Goal: Task Accomplishment & Management: Manage account settings

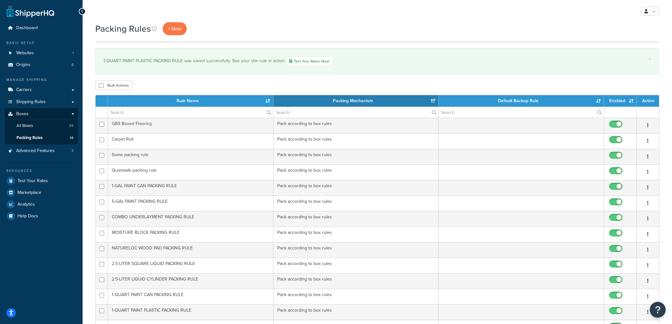
select select "15"
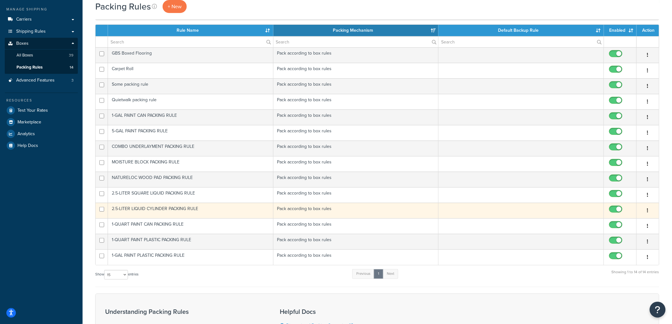
click at [196, 207] on td "2.5-LITER LIQUID CYLINDER PACKING RULE" at bounding box center [191, 211] width 166 height 16
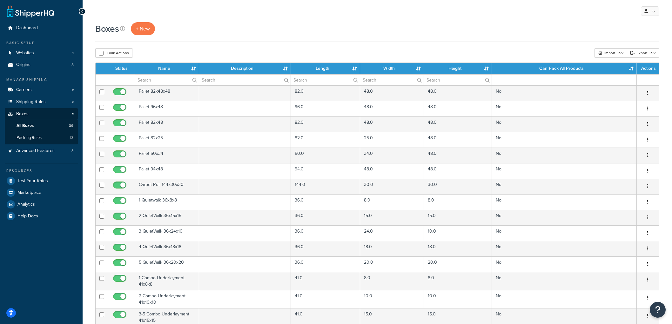
select select "50"
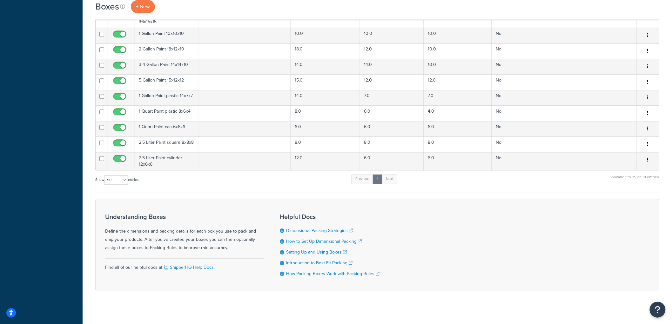
scroll to position [560, 0]
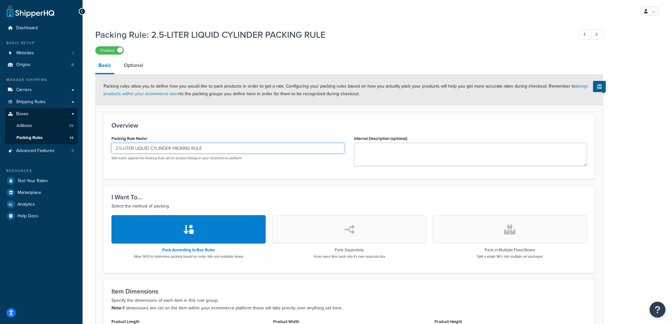
click at [160, 146] on input "2.5-LITER LIQUID CYLINDER PACKING RULE" at bounding box center [228, 148] width 233 height 11
type input "2.5-LITER CYLINDER PACKING RULE"
click at [239, 124] on h3 "Overview" at bounding box center [350, 125] width 476 height 7
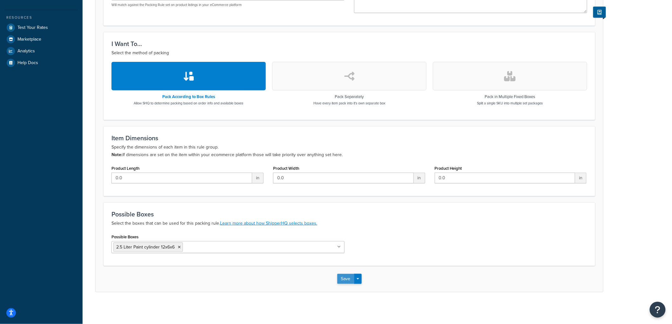
click at [347, 283] on button "Save" at bounding box center [345, 279] width 17 height 10
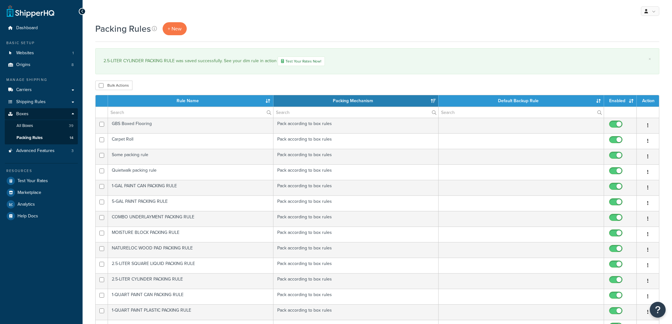
select select "15"
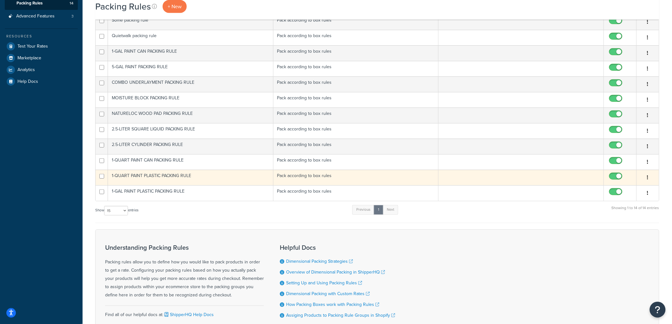
scroll to position [117, 0]
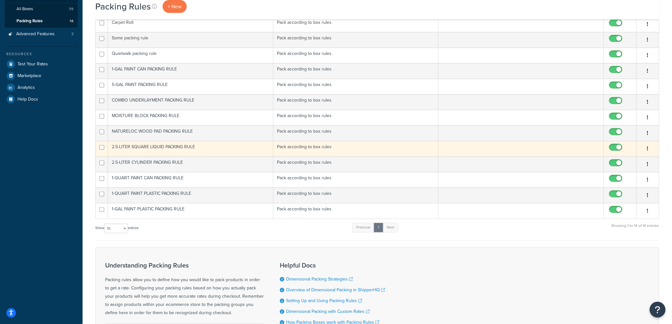
click at [186, 153] on td "2.5-LITER SQUARE LIQUID PACKING RULE" at bounding box center [191, 149] width 166 height 16
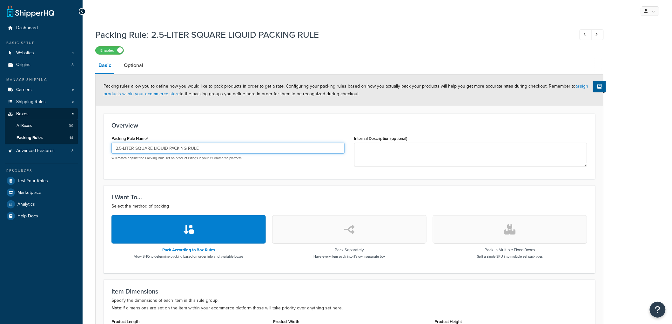
click at [162, 150] on input "2.5-LITER SQUARE LIQUID PACKING RULE" at bounding box center [228, 148] width 233 height 11
type input "2.5-LITER SQUARE PACKING RULE"
click at [217, 123] on h3 "Overview" at bounding box center [350, 125] width 476 height 7
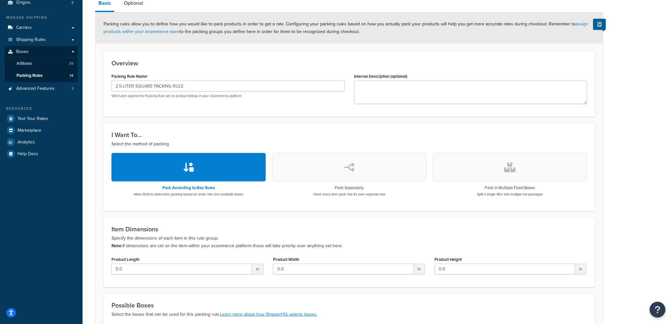
scroll to position [154, 0]
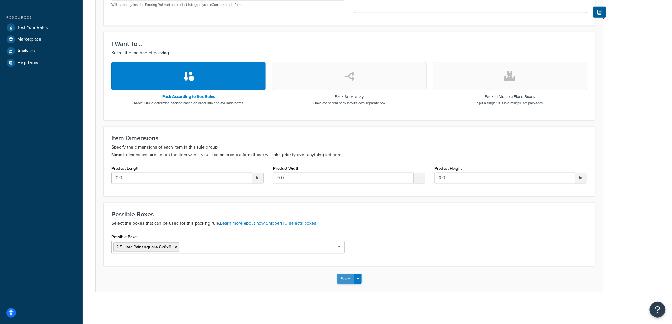
click at [347, 277] on button "Save" at bounding box center [345, 279] width 17 height 10
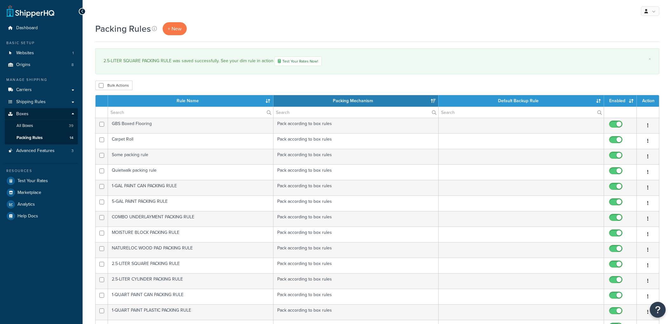
select select "15"
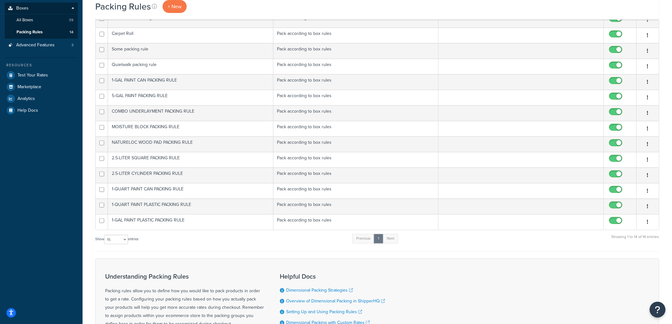
scroll to position [71, 0]
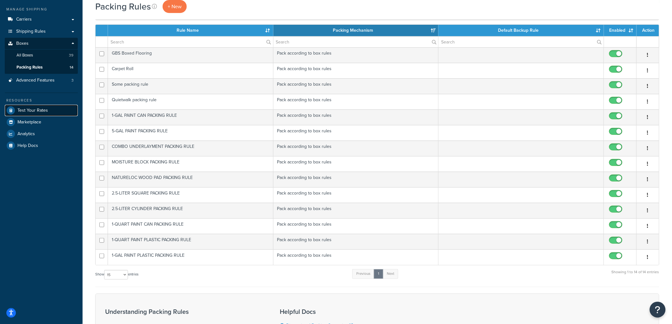
click at [37, 105] on link "Test Your Rates" at bounding box center [41, 110] width 73 height 11
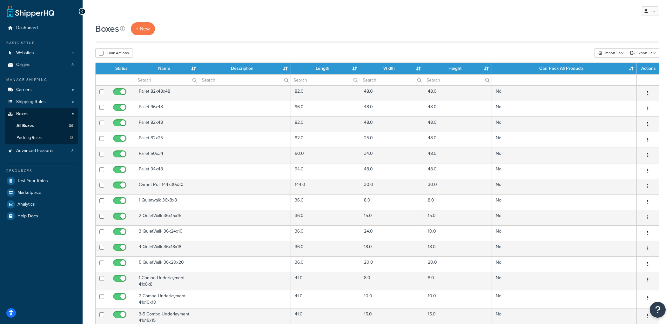
select select "50"
click at [123, 28] on icon at bounding box center [122, 28] width 5 height 5
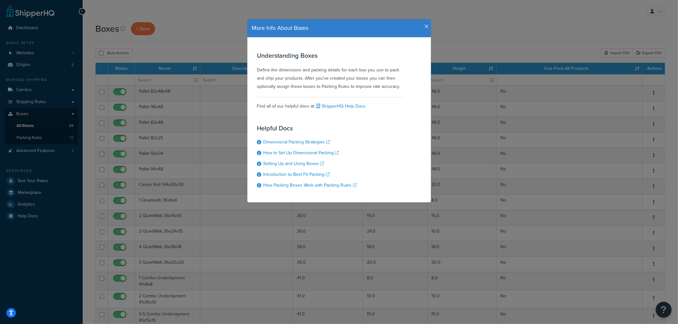
click at [426, 25] on icon "button" at bounding box center [426, 27] width 4 height 6
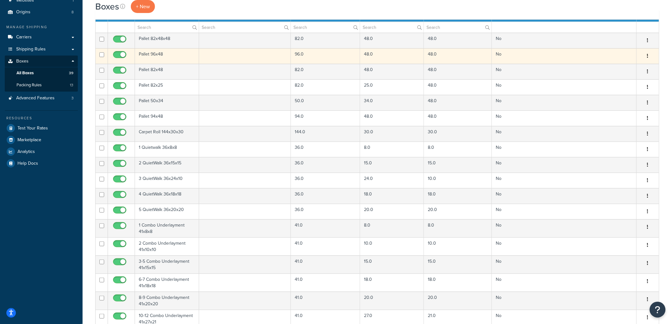
scroll to position [71, 0]
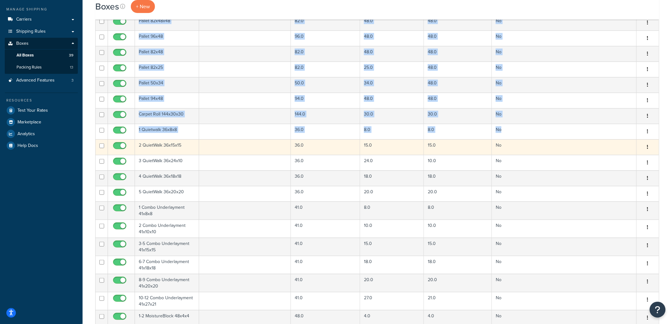
drag, startPoint x: 664, startPoint y: 162, endPoint x: 100, endPoint y: 154, distance: 564.3
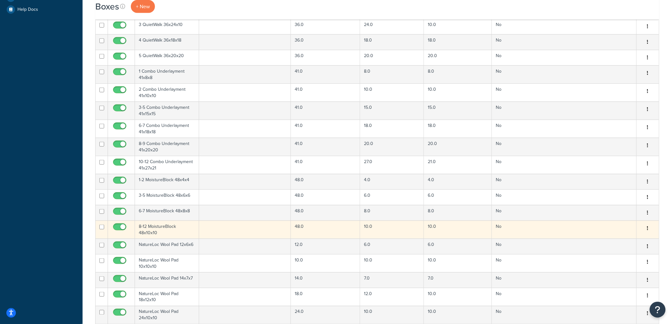
scroll to position [0, 0]
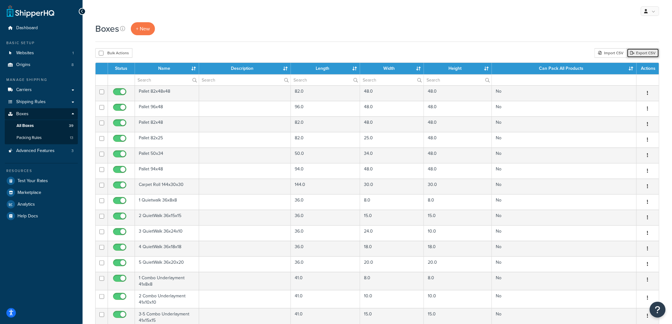
click at [646, 55] on link "Export CSV" at bounding box center [643, 53] width 32 height 10
click at [38, 135] on span "Packing Rules" at bounding box center [29, 137] width 25 height 5
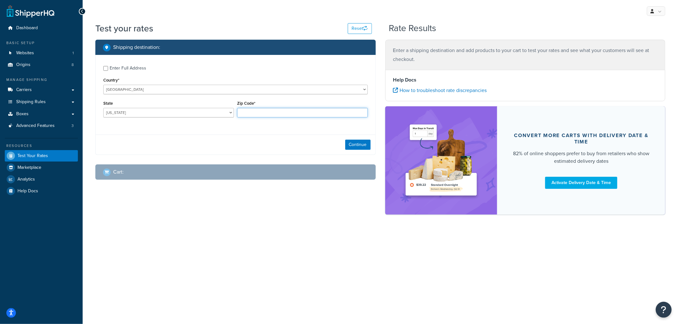
click at [248, 112] on input "Zip Code*" at bounding box center [302, 113] width 131 height 10
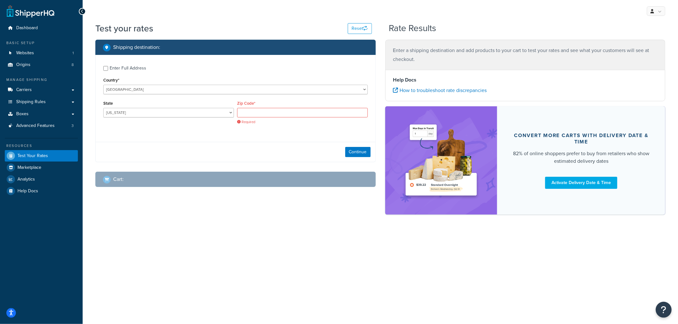
click at [252, 69] on label "Enter Full Address" at bounding box center [239, 68] width 258 height 10
click at [108, 69] on input "Enter Full Address" at bounding box center [105, 68] width 5 height 5
checkbox input "true"
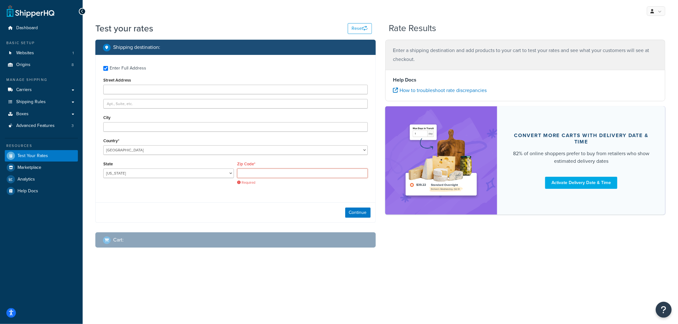
click at [243, 176] on input "Zip Code*" at bounding box center [302, 174] width 131 height 10
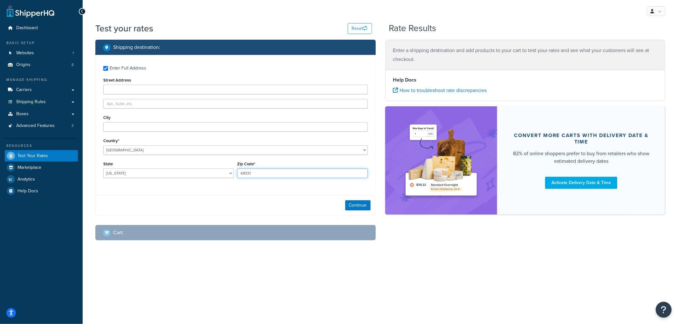
type input "69331"
click at [97, 186] on div "Enter Full Address Street Address City Country* United States United Kingdom Af…" at bounding box center [236, 123] width 280 height 136
click at [130, 172] on select "Alabama Alaska American Samoa Arizona Arkansas Armed Forces Americas Armed Forc…" at bounding box center [168, 174] width 131 height 10
select select "NE"
click at [103, 169] on select "Alabama Alaska American Samoa Arizona Arkansas Armed Forces Americas Armed Forc…" at bounding box center [168, 174] width 131 height 10
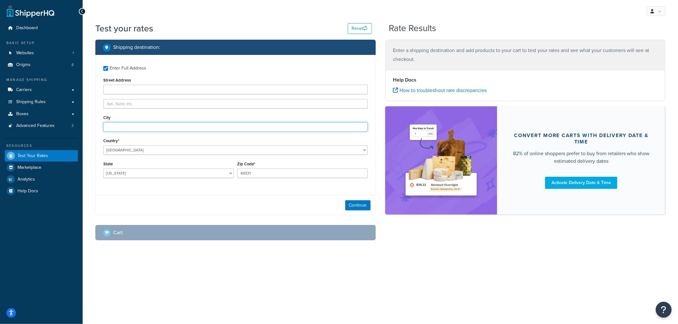
click at [140, 126] on input "City" at bounding box center [235, 127] width 264 height 10
type input "Angora"
click at [348, 205] on button "Continue" at bounding box center [357, 205] width 25 height 10
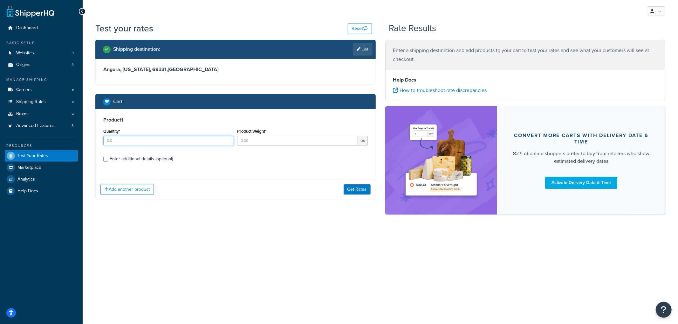
click at [169, 139] on input "Quantity*" at bounding box center [168, 141] width 131 height 10
type input "11"
click at [265, 144] on input "Product Weight*" at bounding box center [297, 141] width 121 height 10
type input "11"
click at [164, 157] on div "Enter additional details (optional)" at bounding box center [141, 159] width 63 height 9
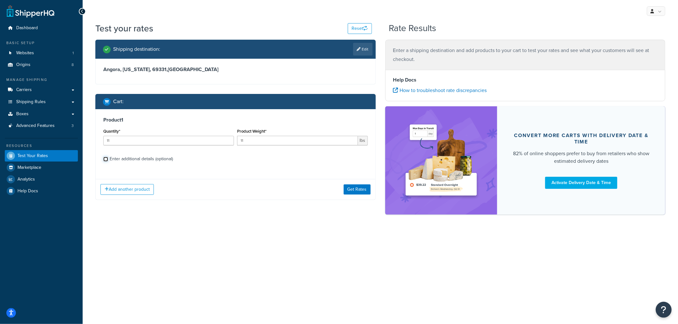
click at [108, 157] on input "Enter additional details (optional)" at bounding box center [105, 159] width 5 height 5
checkbox input "true"
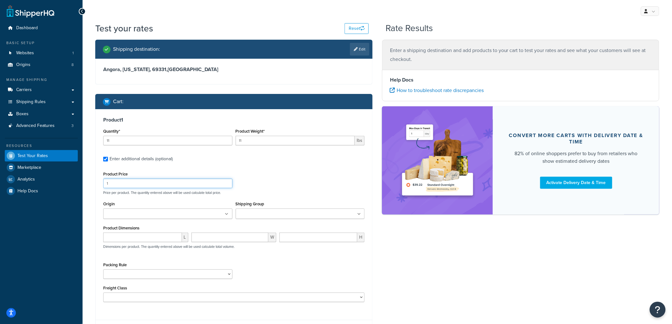
click at [127, 181] on input "1" at bounding box center [167, 184] width 129 height 10
type input "11"
click at [277, 220] on div "Shipping Group Always Free Ship Always Free Ship Freight Ambient Amorim Custome…" at bounding box center [300, 212] width 132 height 24
click at [277, 215] on input "Shipping Group" at bounding box center [266, 214] width 56 height 7
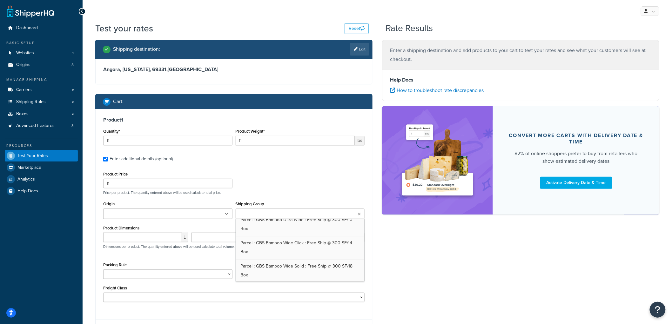
scroll to position [847, 0]
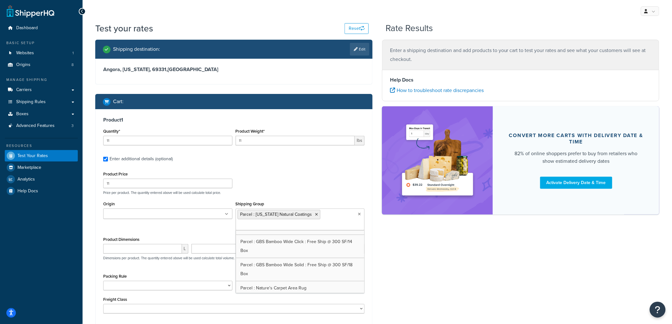
click at [291, 198] on div "Product Price 11 Price per product. The quantity entered above will be used cal…" at bounding box center [233, 242] width 261 height 145
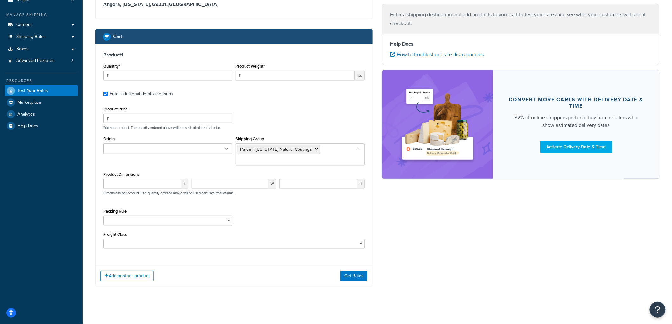
scroll to position [70, 0]
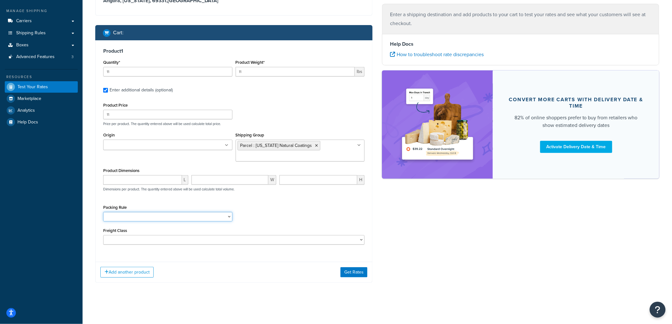
click at [164, 214] on select "1-GAL PAINT CAN PACKING RULE 1-GAL PAINT PLASTIC PACKING RULE 1-QUART PAINT CAN…" at bounding box center [167, 217] width 129 height 10
select select "87710"
click at [103, 212] on select "1-GAL PAINT CAN PACKING RULE 1-GAL PAINT PLASTIC PACKING RULE 1-QUART PAINT CAN…" at bounding box center [167, 217] width 129 height 10
click at [273, 68] on input "11" at bounding box center [295, 72] width 119 height 10
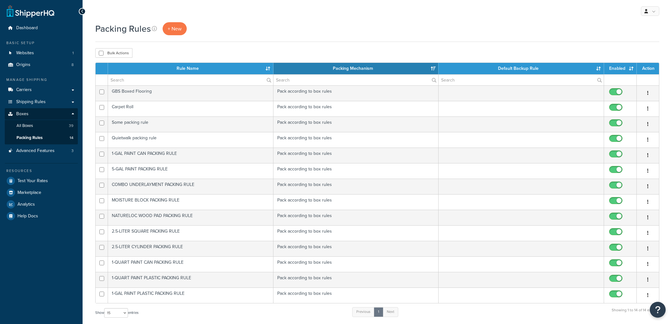
select select "15"
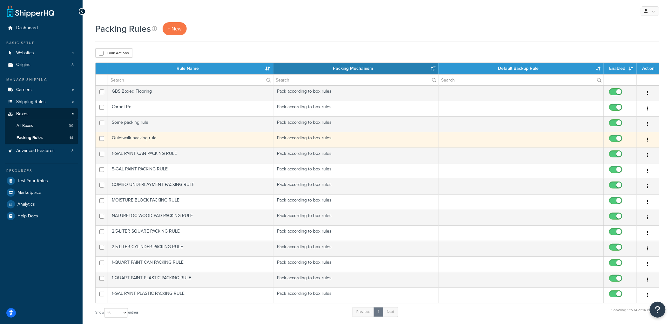
click at [182, 142] on td "Quietwalk packing rule" at bounding box center [191, 140] width 166 height 16
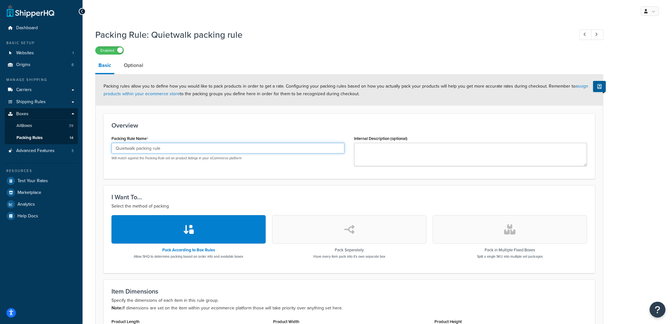
click at [139, 147] on input "Quietwalk packing rule" at bounding box center [228, 148] width 233 height 11
type input "QUIETWALK PACKING RULE"
click at [154, 135] on div "Packing Rule Name QUIETWALK PACKING RULE Will match against the Packing Rule se…" at bounding box center [228, 147] width 233 height 27
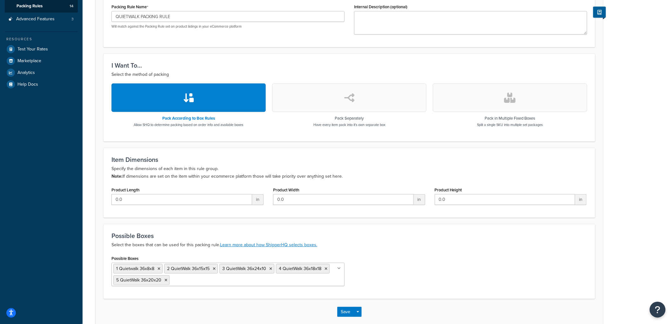
scroll to position [165, 0]
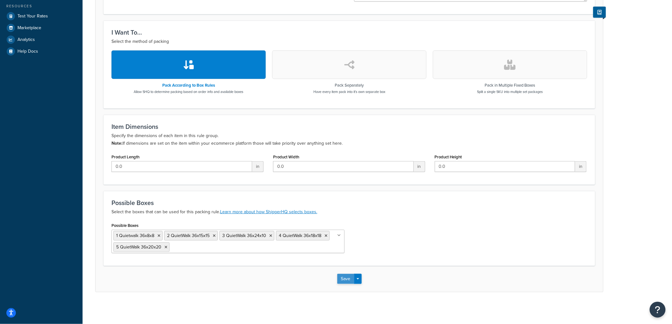
click at [343, 277] on button "Save" at bounding box center [345, 279] width 17 height 10
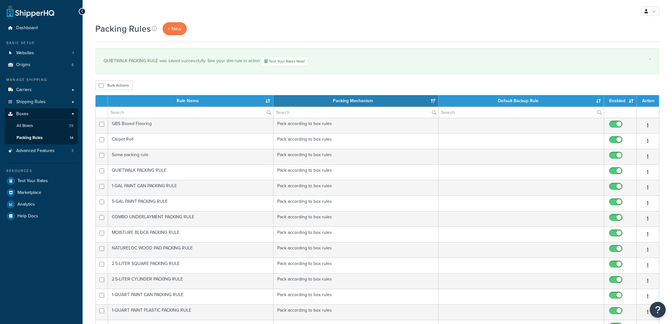
select select "15"
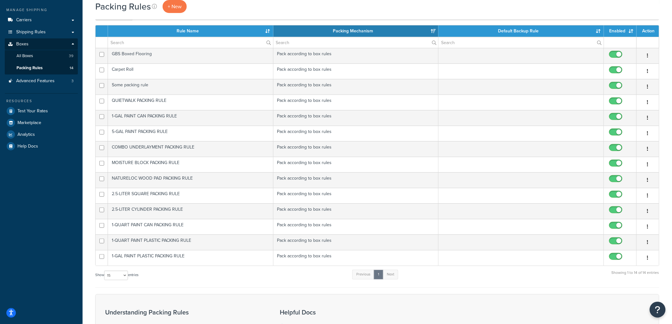
scroll to position [73, 0]
